Goal: Task Accomplishment & Management: Use online tool/utility

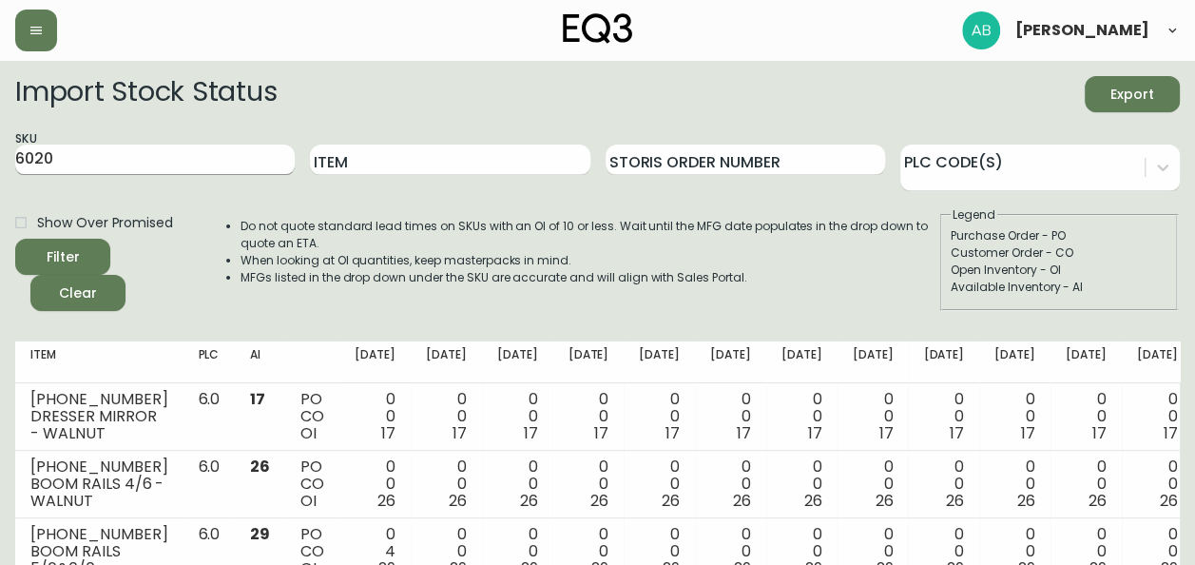
click at [153, 158] on input "6020" at bounding box center [154, 159] width 279 height 30
type input "6"
click at [15, 239] on button "Filter" at bounding box center [62, 257] width 95 height 36
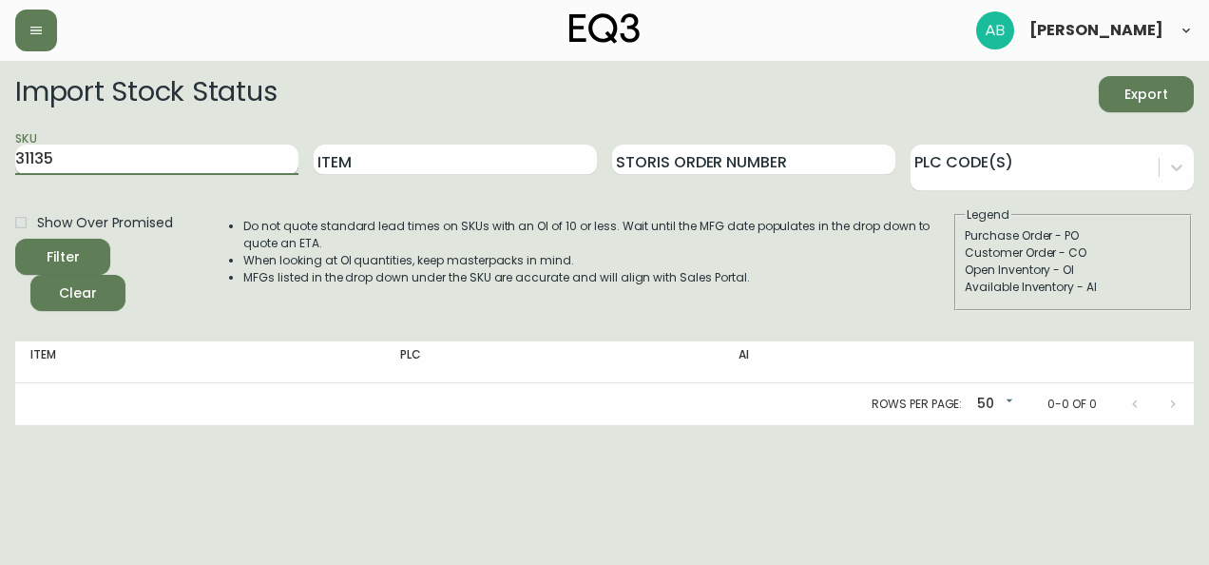
click at [125, 165] on input "31135" at bounding box center [156, 159] width 283 height 30
type input "3"
click at [15, 239] on button "Filter" at bounding box center [62, 257] width 95 height 36
type input "3"
click at [221, 276] on ul "Do not quote standard lead times on SKUs with an OI of 10 or less. Wait until t…" at bounding box center [578, 252] width 747 height 68
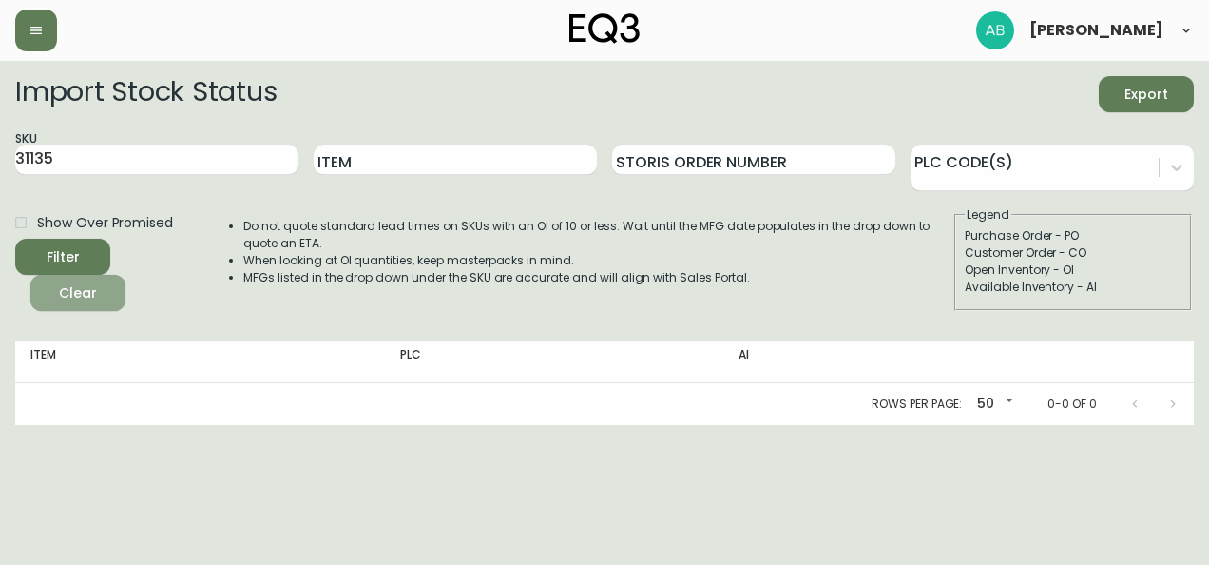
click at [89, 285] on span "Clear" at bounding box center [78, 293] width 65 height 24
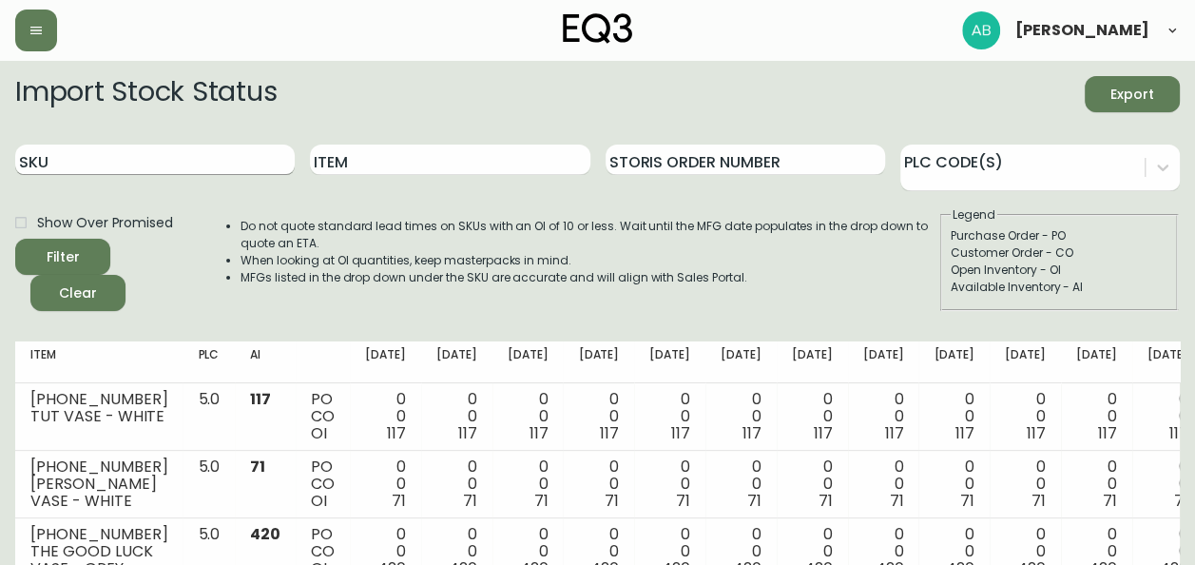
click at [137, 162] on input "SKU" at bounding box center [154, 159] width 279 height 30
click at [15, 239] on button "Filter" at bounding box center [62, 257] width 95 height 36
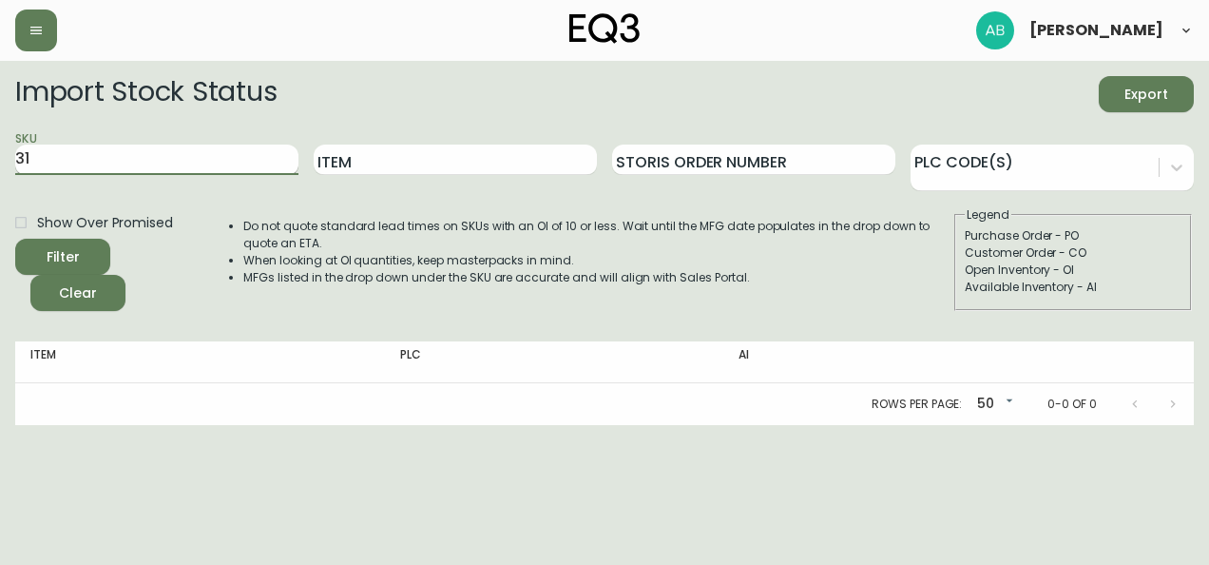
type input "3"
click at [115, 174] on input "SKU" at bounding box center [156, 159] width 283 height 30
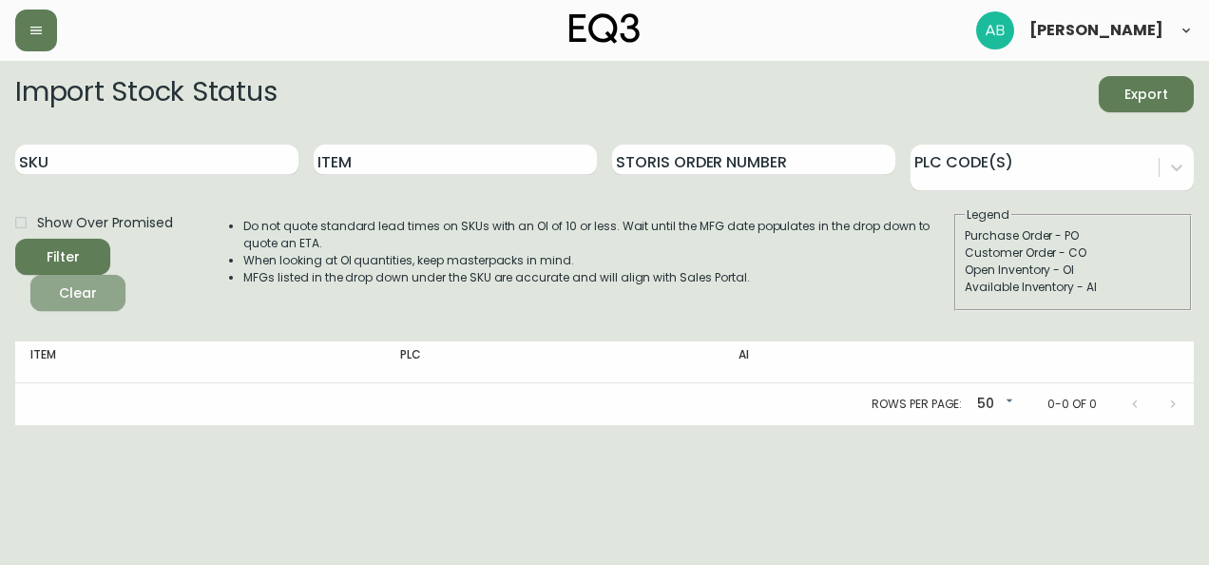
click at [69, 298] on span "Clear" at bounding box center [78, 293] width 65 height 24
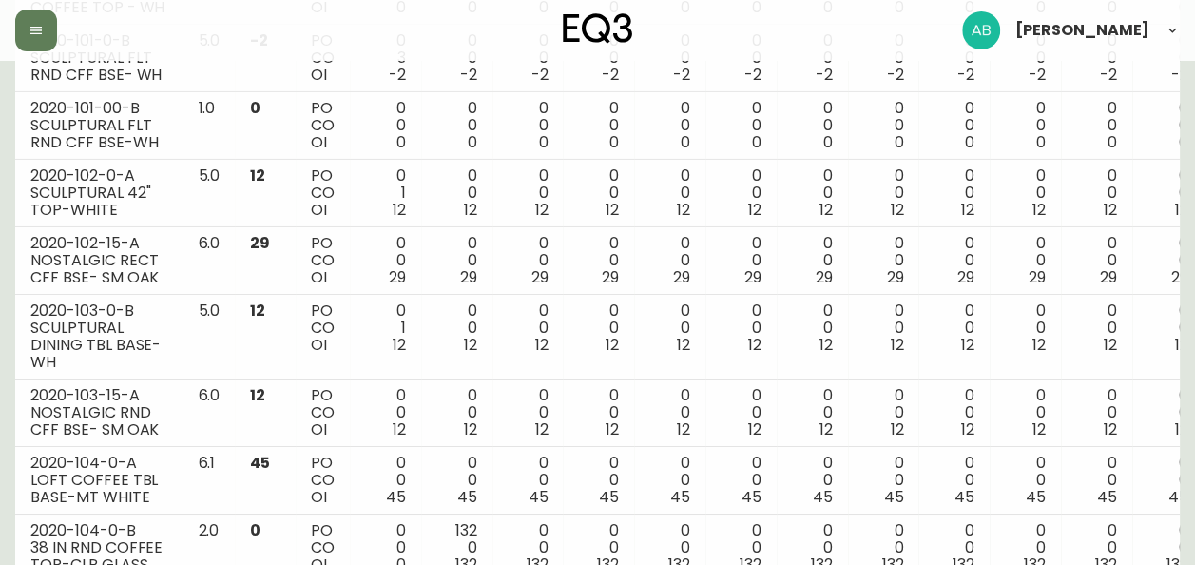
scroll to position [3577, 0]
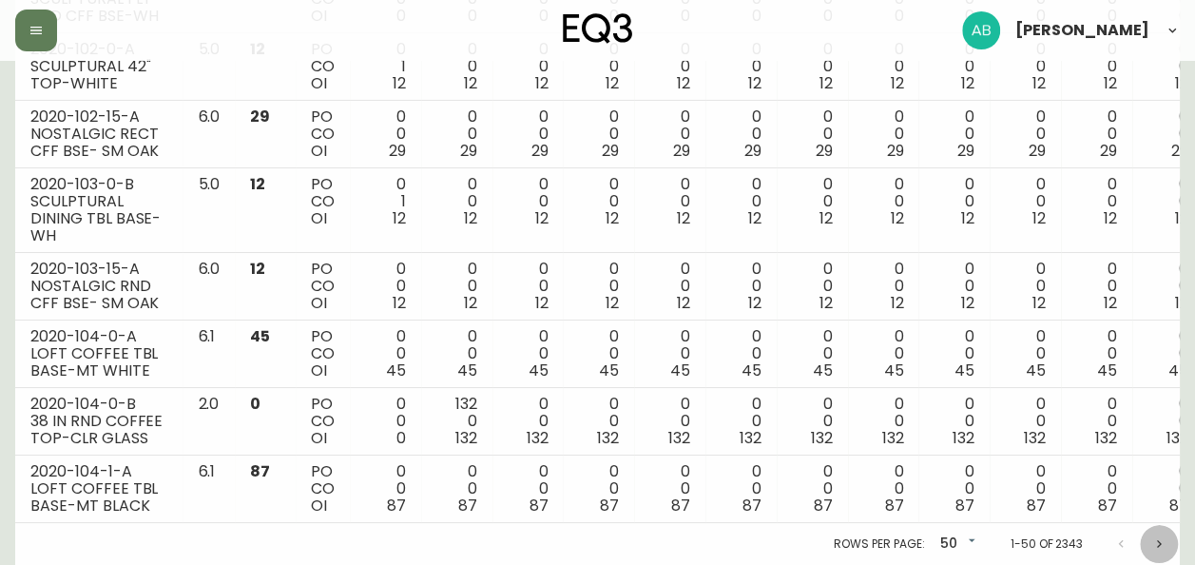
click at [1154, 546] on icon "Next page" at bounding box center [1158, 543] width 15 height 15
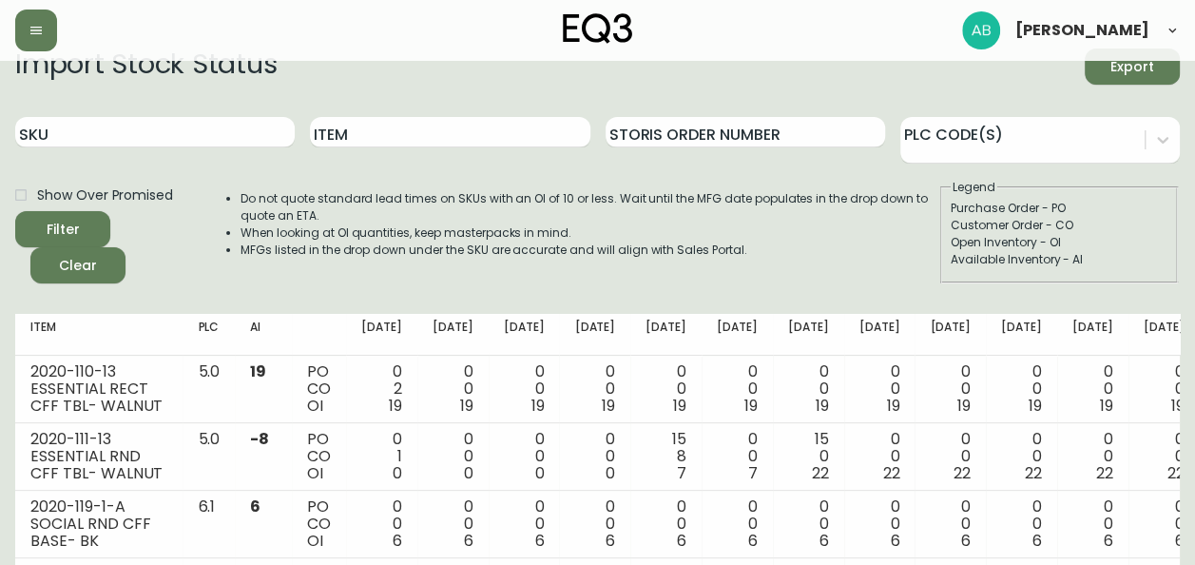
scroll to position [0, 0]
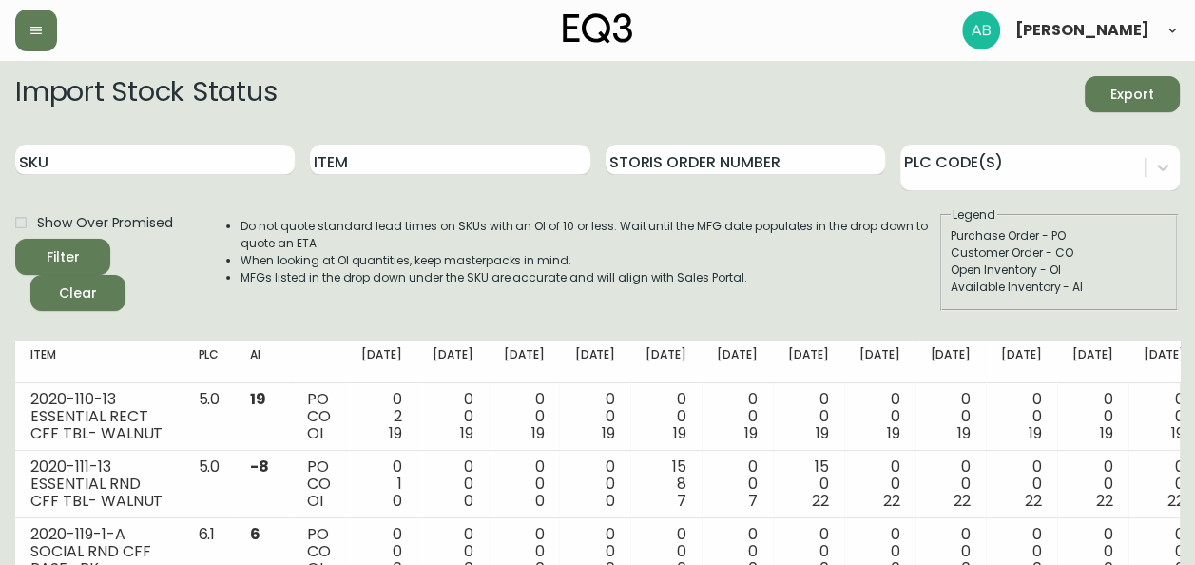
click at [129, 183] on div "SKU" at bounding box center [154, 160] width 279 height 62
click at [129, 169] on input "SKU" at bounding box center [154, 159] width 279 height 30
type input "3050"
click at [15, 239] on button "Filter" at bounding box center [62, 257] width 95 height 36
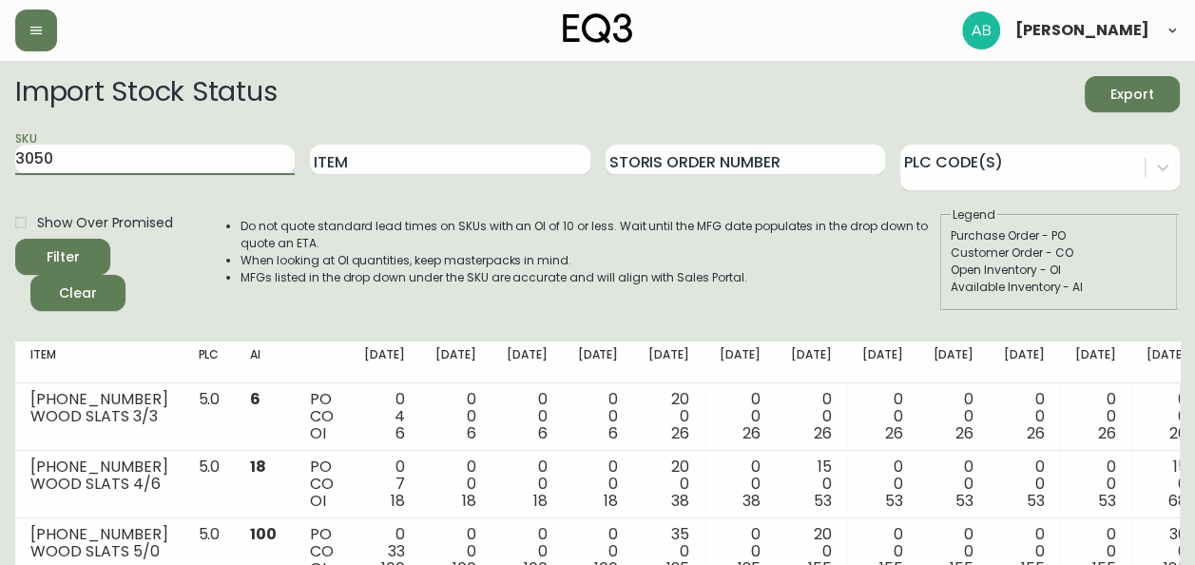
drag, startPoint x: 72, startPoint y: 160, endPoint x: 0, endPoint y: 163, distance: 72.3
type input "31135"
click at [15, 239] on button "Filter" at bounding box center [62, 257] width 95 height 36
